Goal: Task Accomplishment & Management: Manage account settings

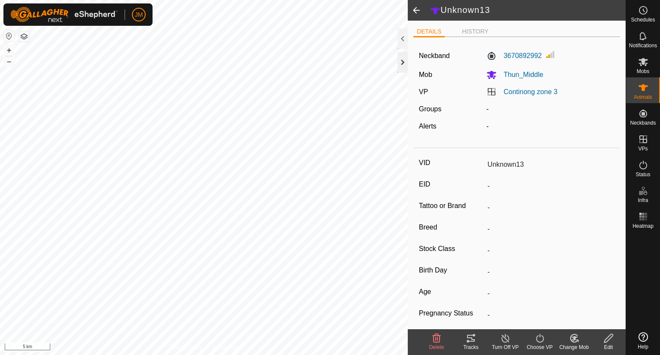
click at [402, 65] on div at bounding box center [402, 62] width 10 height 21
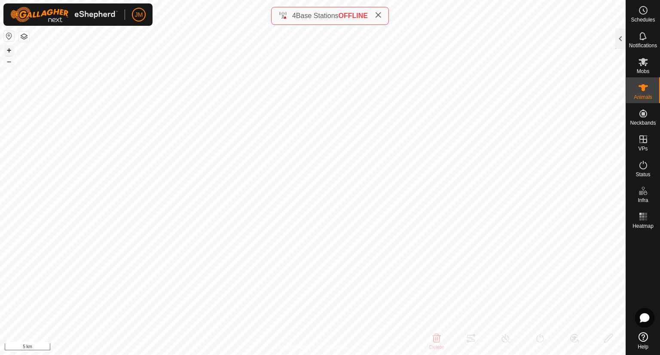
click at [9, 52] on button "+" at bounding box center [9, 50] width 10 height 10
type input "18373"
type input "-"
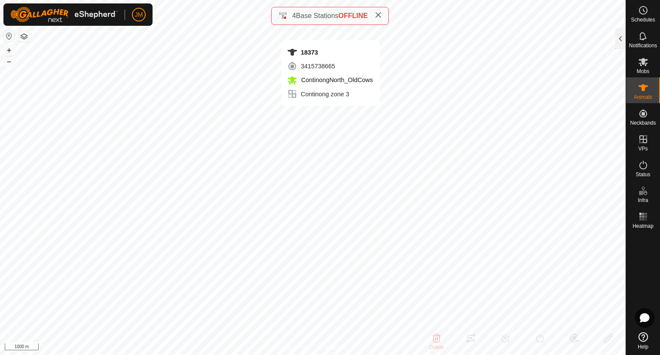
type input "-"
click at [379, 14] on icon at bounding box center [378, 15] width 7 height 7
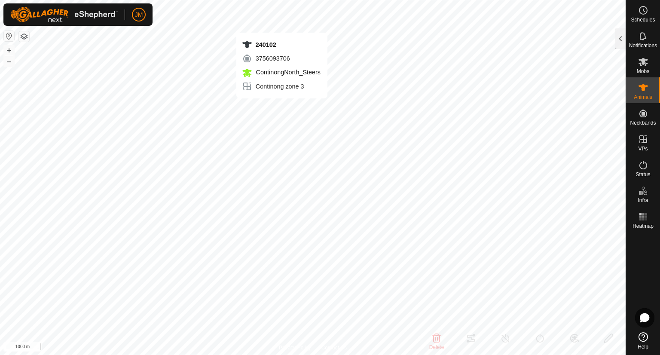
type input "240102"
type input "-"
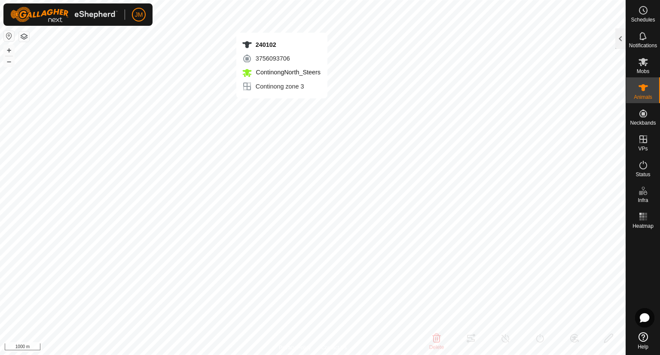
type input "-"
type input "240102"
type input "-"
